Goal: Task Accomplishment & Management: Manage account settings

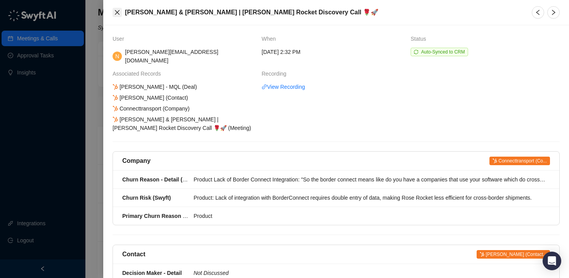
click at [118, 15] on icon "close" at bounding box center [117, 12] width 6 height 6
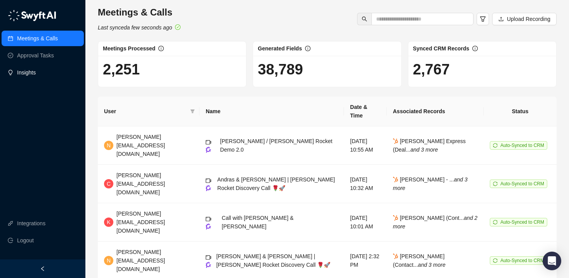
click at [36, 76] on link "Insights" at bounding box center [26, 73] width 19 height 16
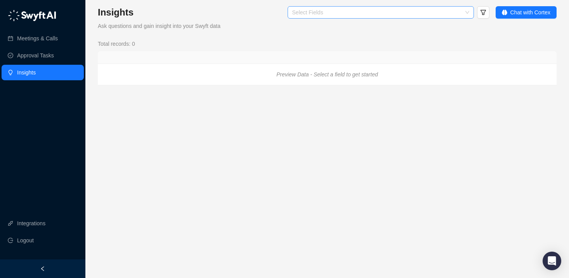
click at [349, 12] on div at bounding box center [376, 13] width 175 height 6
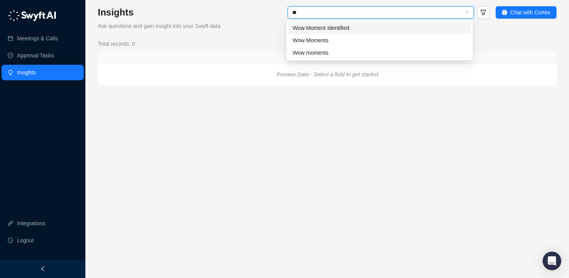
type input "***"
click at [346, 38] on div "Wow Moments" at bounding box center [379, 40] width 174 height 9
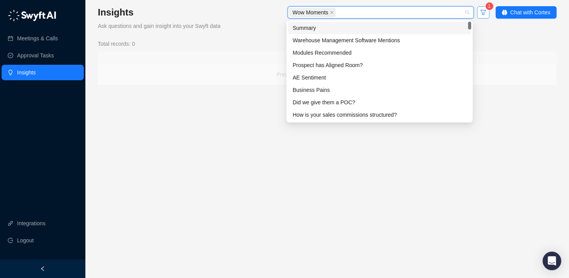
click at [484, 11] on icon "filter" at bounding box center [482, 12] width 5 height 5
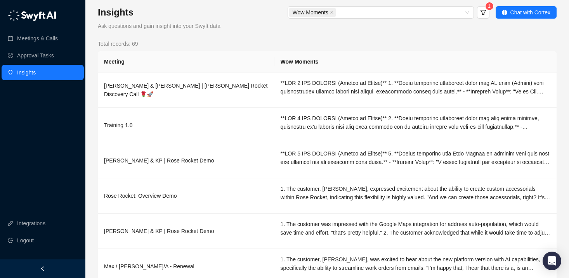
click at [509, 41] on div "Total records: 69" at bounding box center [327, 44] width 458 height 9
click at [516, 10] on span "Chat with Cortex" at bounding box center [530, 12] width 40 height 9
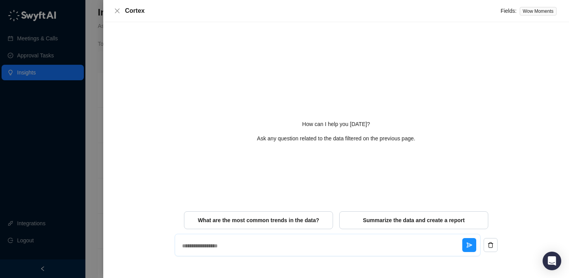
click at [366, 238] on textarea at bounding box center [320, 246] width 283 height 20
click at [312, 219] on span "What are the most common trends in the data?" at bounding box center [258, 220] width 121 height 8
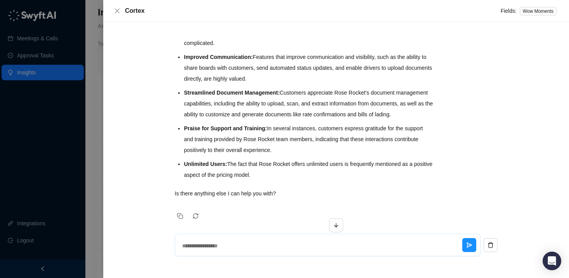
scroll to position [291, 0]
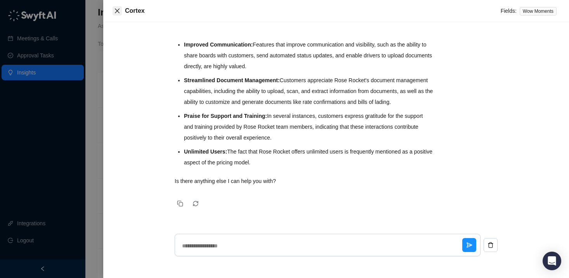
click at [119, 10] on icon "close" at bounding box center [117, 11] width 6 height 6
type textarea "*"
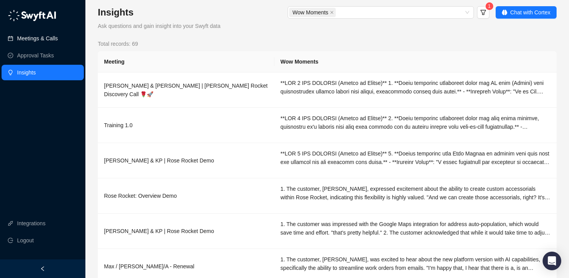
click at [40, 42] on link "Meetings & Calls" at bounding box center [37, 39] width 41 height 16
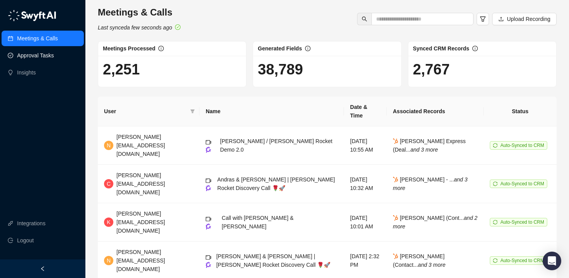
click at [40, 58] on link "Approval Tasks" at bounding box center [35, 56] width 37 height 16
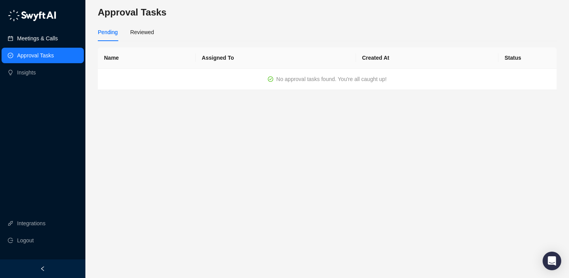
click at [42, 34] on link "Meetings & Calls" at bounding box center [37, 39] width 41 height 16
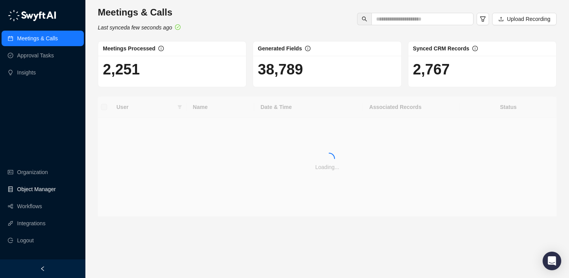
click at [32, 190] on link "Object Manager" at bounding box center [36, 190] width 39 height 16
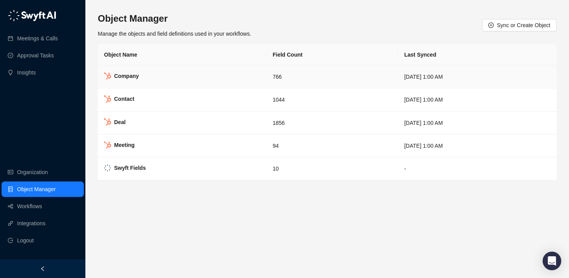
click at [268, 78] on td "766" at bounding box center [331, 77] width 131 height 23
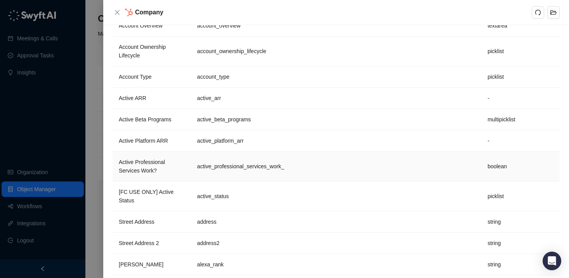
scroll to position [337, 0]
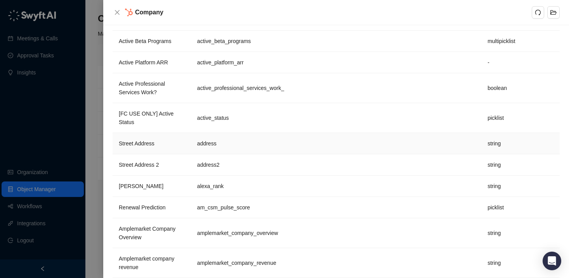
click at [237, 154] on td "address" at bounding box center [336, 143] width 290 height 21
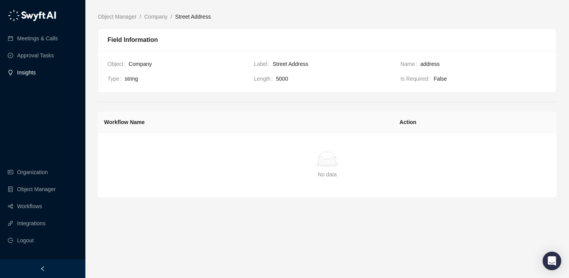
click at [36, 69] on link "Insights" at bounding box center [26, 73] width 19 height 16
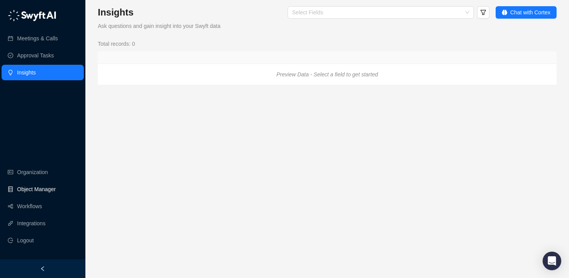
click at [29, 187] on link "Object Manager" at bounding box center [36, 190] width 39 height 16
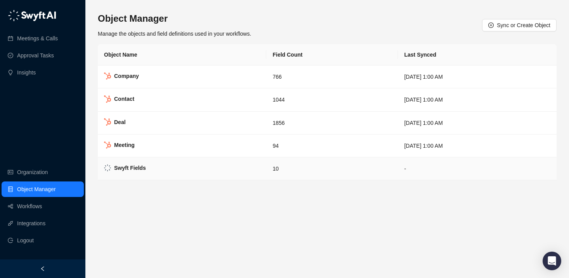
click at [173, 168] on td "Swyft Fields" at bounding box center [182, 168] width 168 height 23
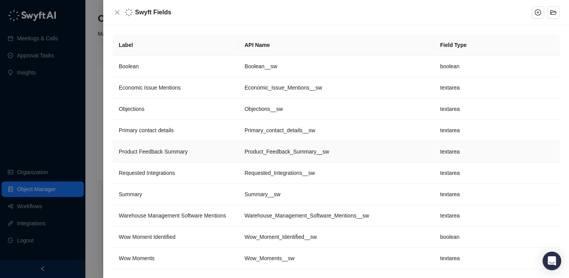
scroll to position [0, 0]
click at [172, 103] on td "Objections" at bounding box center [175, 108] width 126 height 21
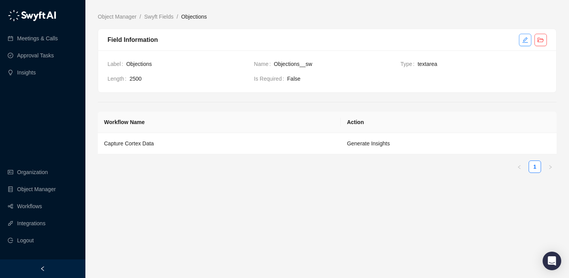
click at [521, 40] on button "button" at bounding box center [525, 40] width 12 height 12
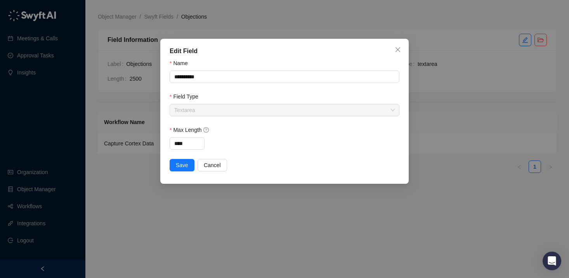
click at [220, 112] on span "Textarea" at bounding box center [284, 110] width 220 height 12
click at [215, 168] on span "Cancel" at bounding box center [212, 165] width 17 height 9
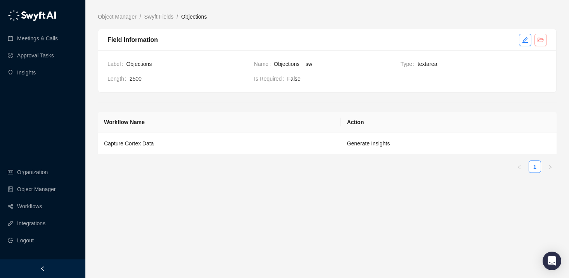
click at [545, 40] on button "button" at bounding box center [540, 40] width 12 height 12
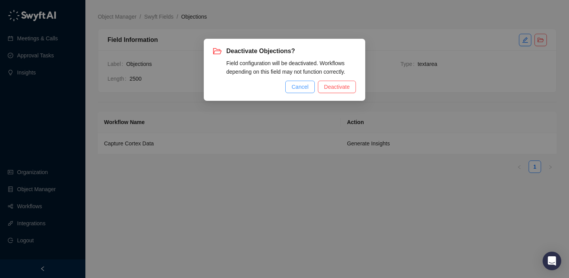
click at [297, 86] on span "Cancel" at bounding box center [299, 87] width 17 height 9
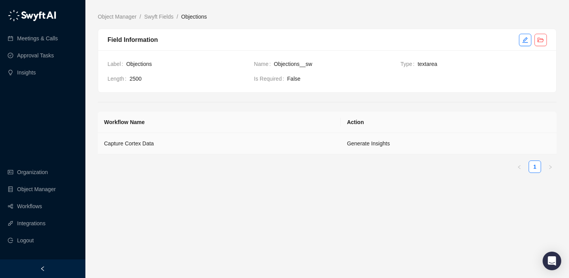
click at [370, 145] on td "Generate Insights" at bounding box center [449, 143] width 216 height 21
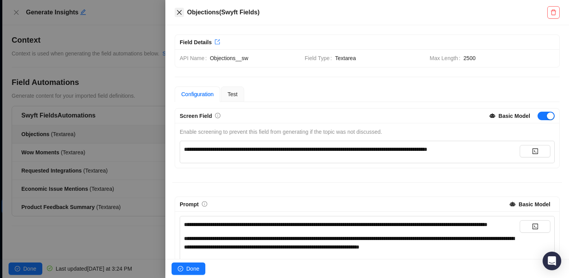
click at [178, 11] on icon "close" at bounding box center [179, 12] width 5 height 5
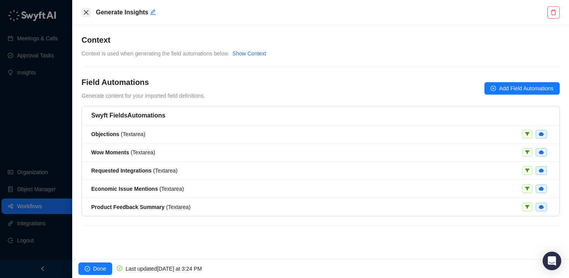
click at [87, 11] on icon "close" at bounding box center [86, 12] width 6 height 6
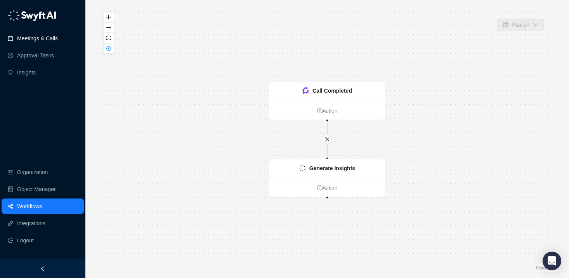
click at [38, 40] on link "Meetings & Calls" at bounding box center [37, 39] width 41 height 16
